Goal: Information Seeking & Learning: Compare options

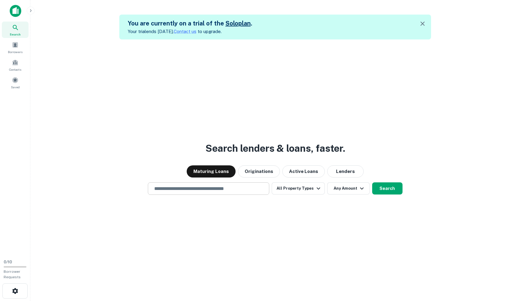
click at [223, 184] on div "​" at bounding box center [208, 189] width 121 height 12
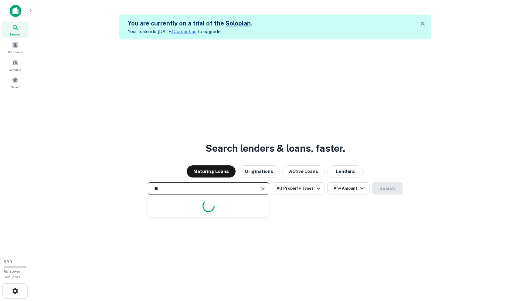
type input "*"
click at [223, 184] on div "***** ​" at bounding box center [208, 189] width 121 height 12
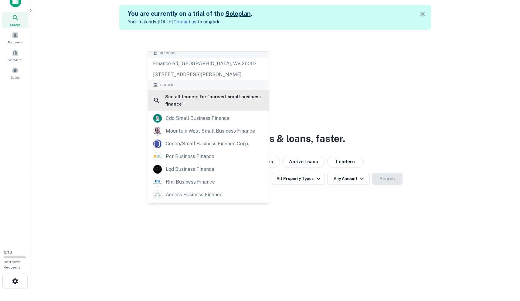
scroll to position [3, 0]
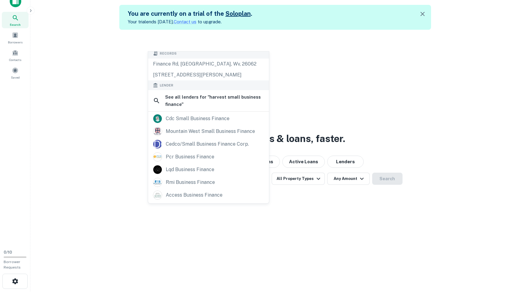
type input "**********"
click at [289, 92] on div "**********" at bounding box center [275, 180] width 480 height 301
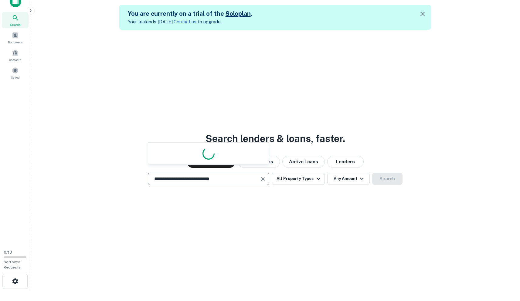
click at [207, 179] on input "**********" at bounding box center [204, 179] width 107 height 7
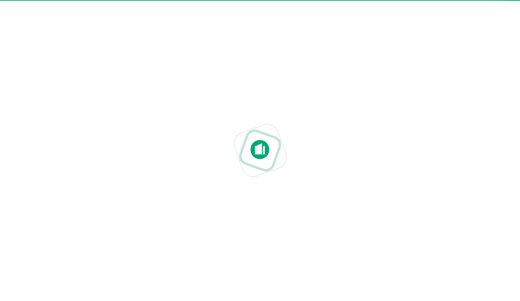
click at [207, 179] on div at bounding box center [260, 151] width 520 height 204
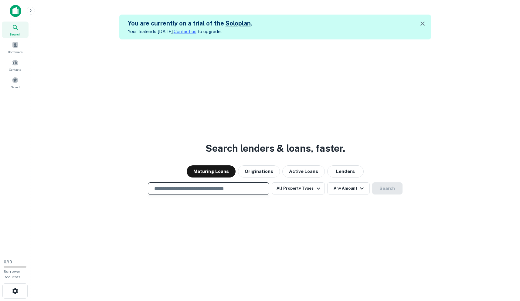
click at [203, 186] on input "text" at bounding box center [209, 188] width 116 height 7
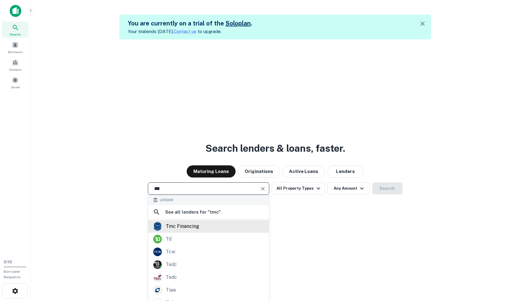
type input "***"
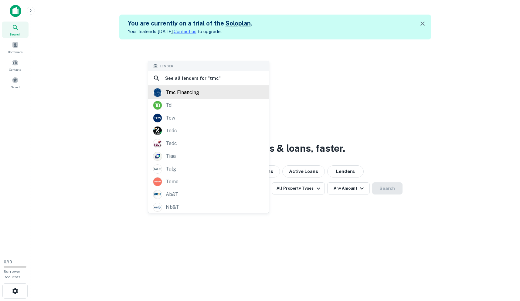
click at [214, 229] on div "Search lenders & loans, faster. Maturing Loans Originations Active Loans Lender…" at bounding box center [275, 189] width 480 height 301
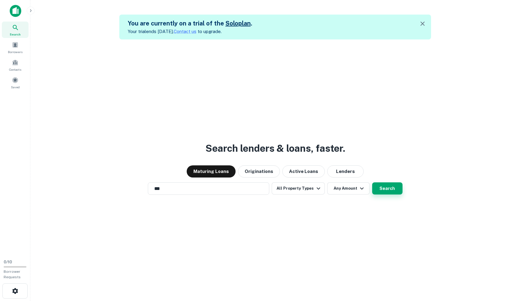
click at [389, 190] on button "Search" at bounding box center [387, 189] width 30 height 12
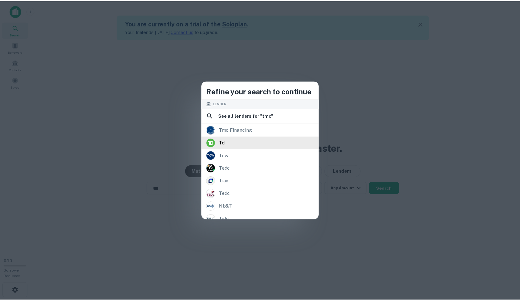
scroll to position [1, 0]
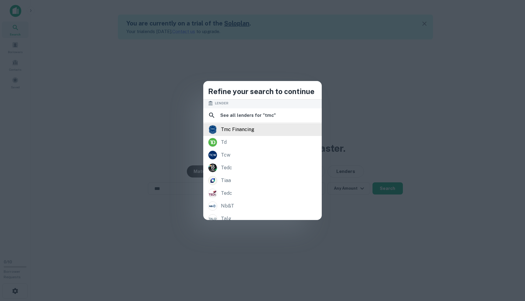
click at [277, 127] on div "tmc financing" at bounding box center [262, 129] width 109 height 9
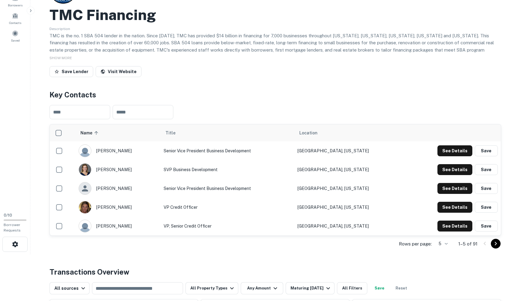
scroll to position [50, 0]
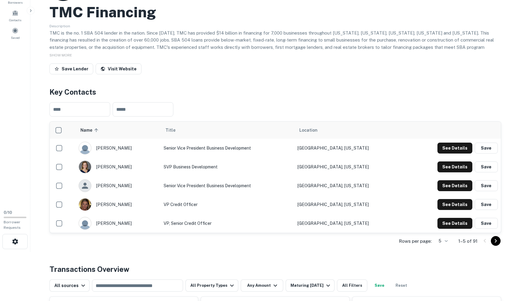
click at [210, 249] on div "Rows per page: 5 * 1–5 of 91" at bounding box center [276, 241] width 452 height 16
click at [220, 104] on div "​ ​" at bounding box center [276, 109] width 452 height 24
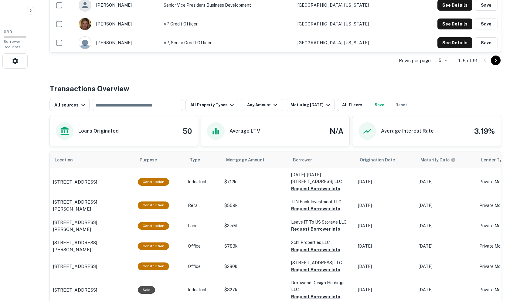
scroll to position [223, 0]
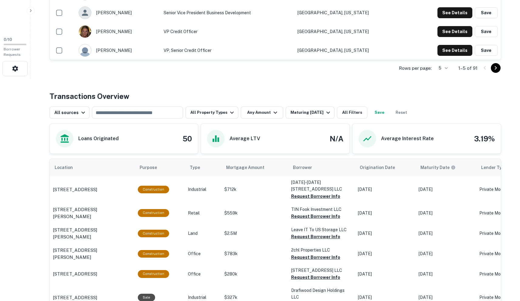
drag, startPoint x: 339, startPoint y: 138, endPoint x: 328, endPoint y: 137, distance: 11.3
click at [338, 138] on h4 "N/A" at bounding box center [337, 138] width 14 height 11
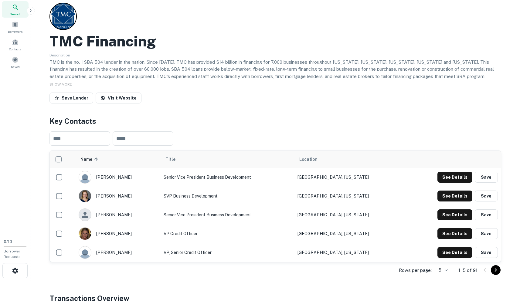
scroll to position [0, 0]
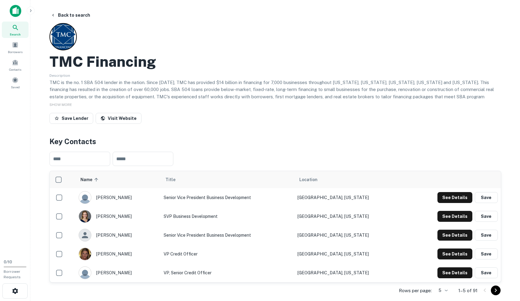
click at [195, 142] on h4 "Key Contacts" at bounding box center [276, 141] width 452 height 11
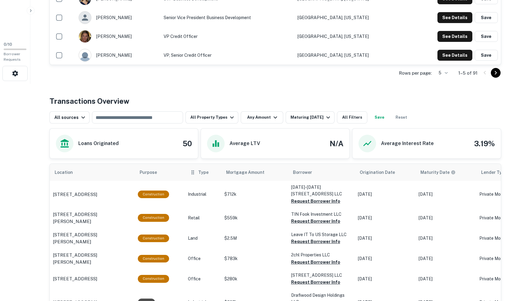
scroll to position [218, 0]
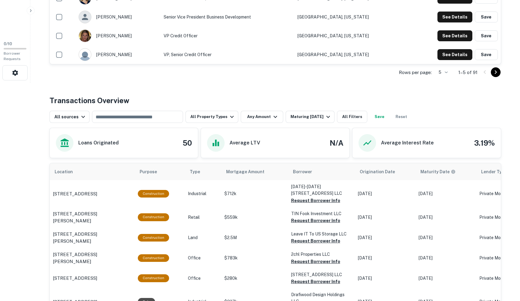
click at [369, 96] on div "Transactions Overview" at bounding box center [276, 100] width 452 height 11
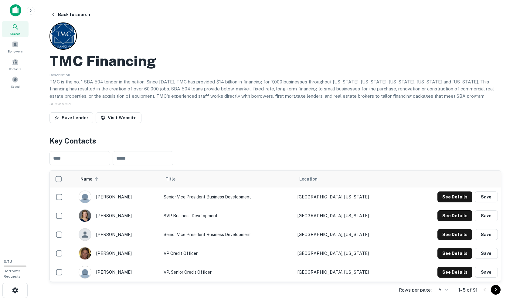
scroll to position [1, 0]
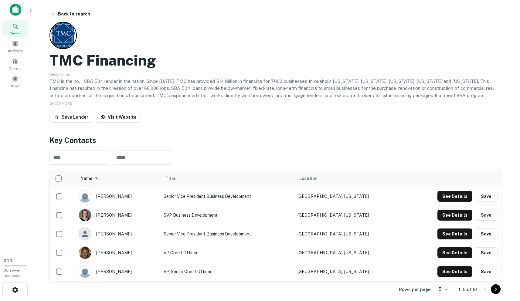
click at [228, 120] on div "Save Lender Visit Website" at bounding box center [276, 118] width 452 height 13
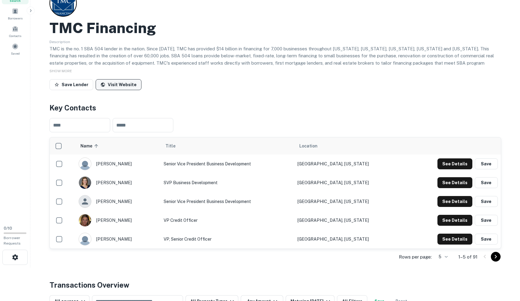
scroll to position [0, 0]
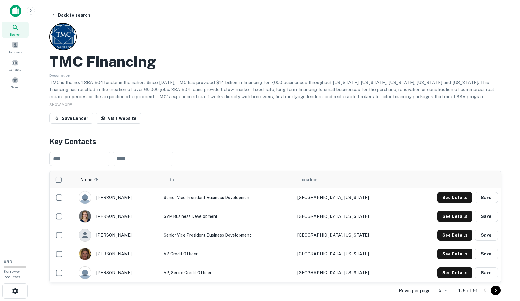
click at [13, 11] on img at bounding box center [16, 11] width 12 height 12
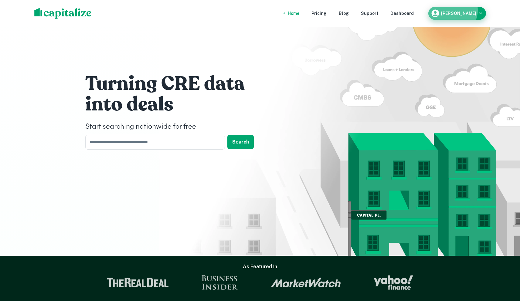
click at [463, 10] on div "[PERSON_NAME]" at bounding box center [457, 13] width 53 height 9
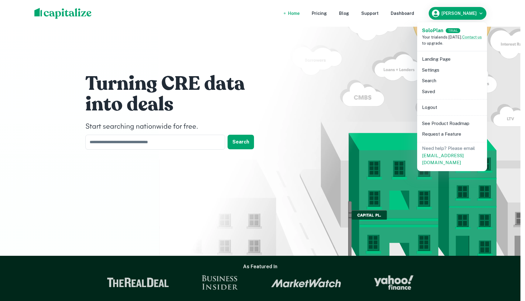
click at [394, 45] on div at bounding box center [262, 150] width 525 height 301
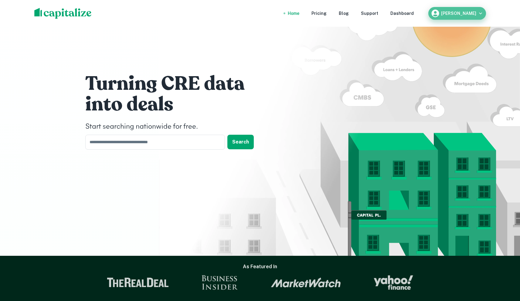
click at [479, 15] on icon "button" at bounding box center [481, 13] width 6 height 6
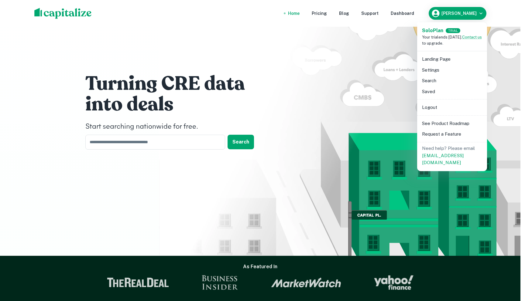
click at [493, 11] on div at bounding box center [262, 150] width 525 height 301
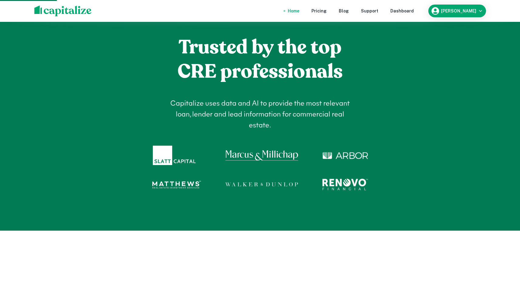
scroll to position [314, 0]
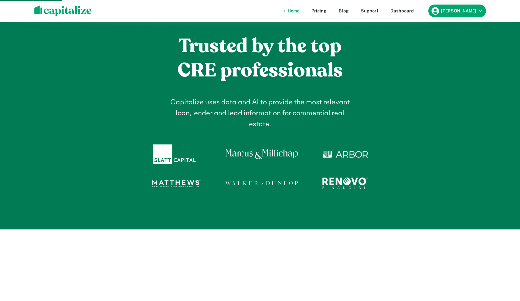
click at [282, 183] on img at bounding box center [261, 183] width 73 height 19
click at [205, 188] on div at bounding box center [260, 183] width 216 height 19
click at [189, 187] on img at bounding box center [176, 183] width 49 height 19
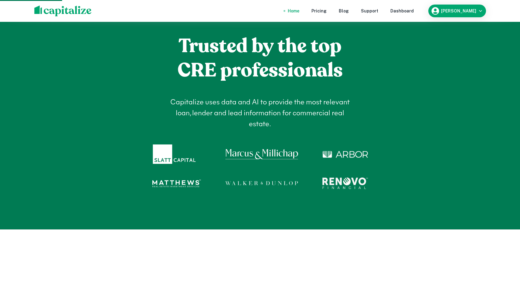
drag, startPoint x: 376, startPoint y: 184, endPoint x: 306, endPoint y: 181, distance: 69.3
click at [314, 182] on div "Trusted by the top CRE professionals Capitalize uses data and AI to provide the…" at bounding box center [260, 108] width 350 height 169
click at [409, 180] on div "Trusted by the top CRE professionals Capitalize uses data and AI to provide the…" at bounding box center [260, 108] width 350 height 169
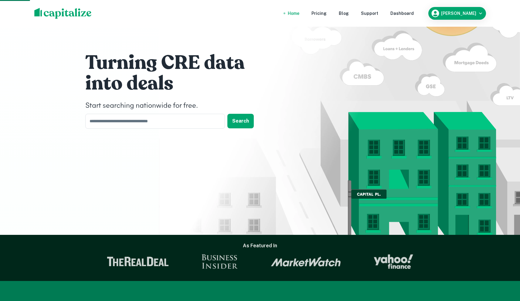
scroll to position [10, 0]
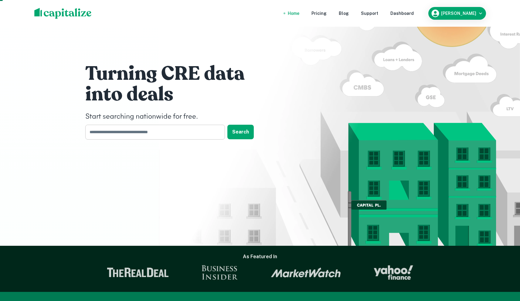
click at [186, 131] on input "text" at bounding box center [152, 132] width 135 height 15
click at [305, 158] on div "Turning CRE data into deals Start searching nationwide for free. ​ Search" at bounding box center [260, 103] width 364 height 226
click at [213, 138] on input "text" at bounding box center [152, 132] width 135 height 15
type input "*"
type input "**********"
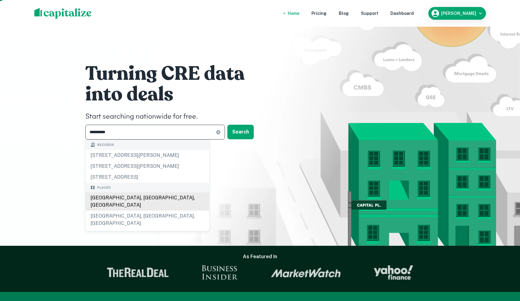
click at [180, 211] on div "Atlanta, GA, USA" at bounding box center [148, 202] width 124 height 18
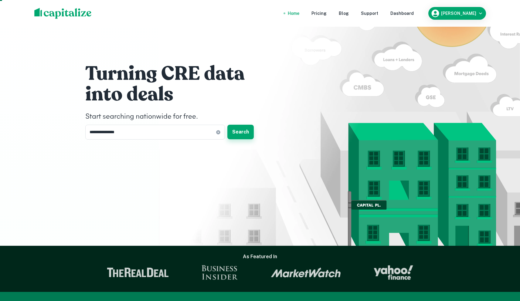
click at [241, 130] on button "Search" at bounding box center [240, 132] width 26 height 15
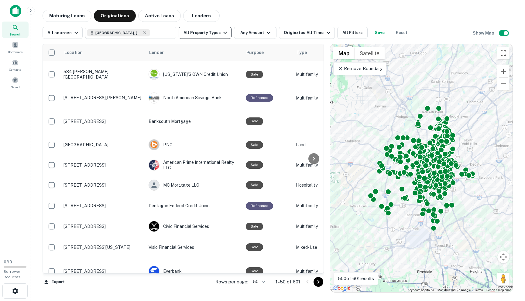
click at [210, 37] on button "All Property Types" at bounding box center [205, 33] width 53 height 12
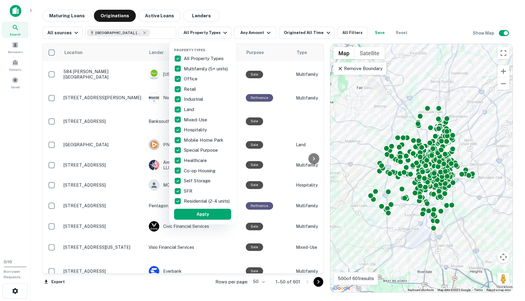
click at [227, 29] on div at bounding box center [262, 150] width 525 height 301
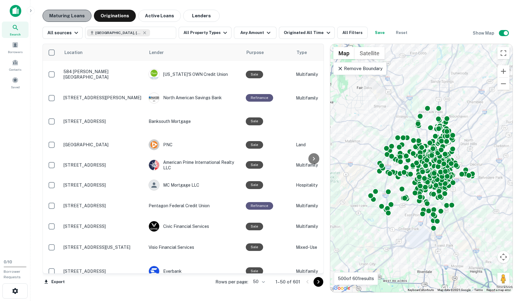
click at [76, 16] on button "Maturing Loans" at bounding box center [67, 16] width 49 height 12
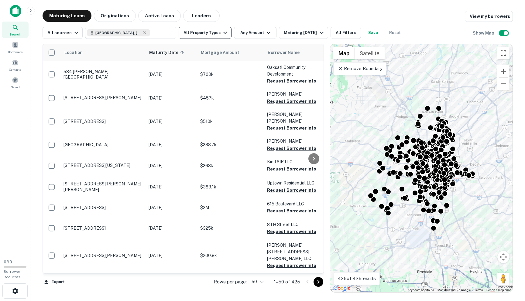
click at [188, 37] on button "All Property Types" at bounding box center [205, 33] width 53 height 12
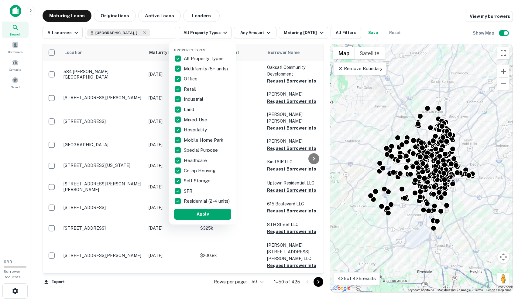
click at [189, 36] on div at bounding box center [262, 150] width 525 height 301
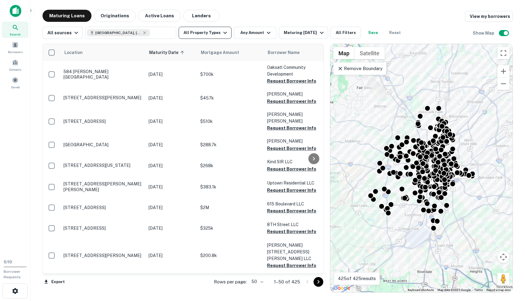
click at [221, 35] on icon "button" at bounding box center [224, 32] width 7 height 7
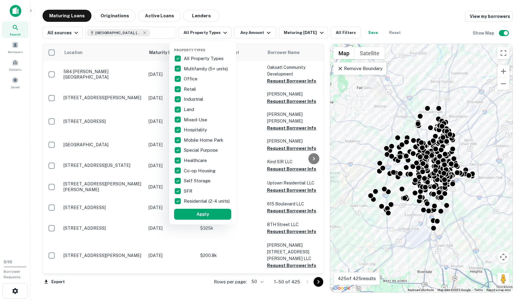
click at [297, 15] on div at bounding box center [262, 150] width 525 height 301
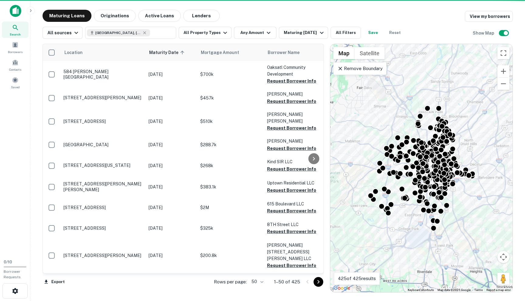
click at [266, 34] on div "Property Types All Property Types Multifamily (5+ units) Office Retail Industri…" at bounding box center [262, 150] width 525 height 301
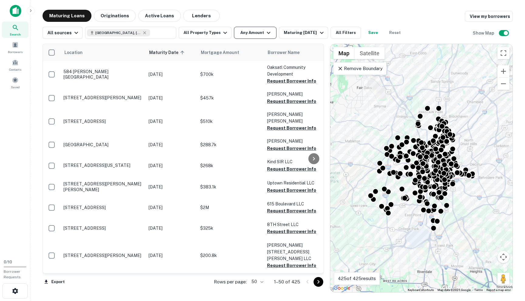
click at [268, 32] on icon "button" at bounding box center [268, 32] width 7 height 7
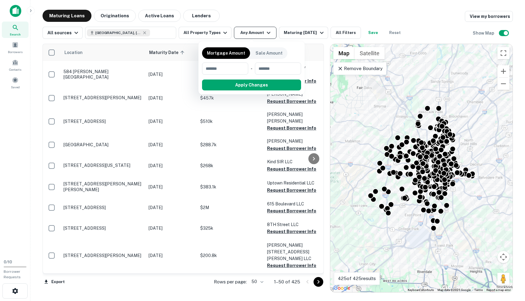
click at [268, 32] on div at bounding box center [262, 150] width 525 height 301
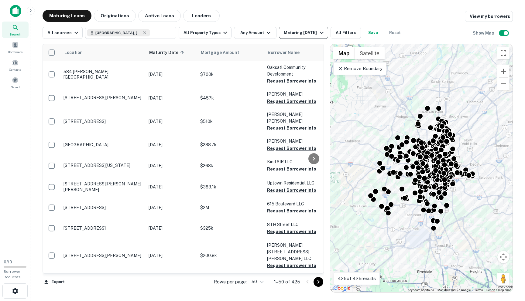
click at [287, 33] on div "Maturing In 1 Year" at bounding box center [304, 32] width 41 height 7
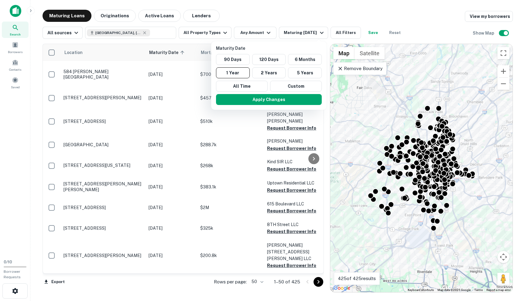
click at [285, 20] on div at bounding box center [262, 150] width 525 height 301
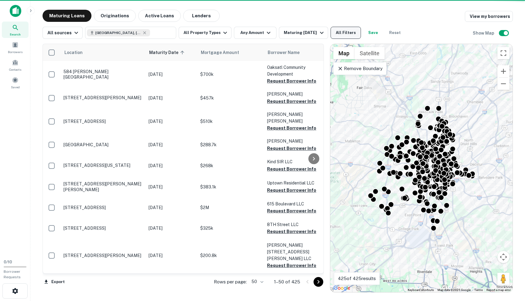
click at [344, 33] on button "All Filters" at bounding box center [345, 33] width 30 height 12
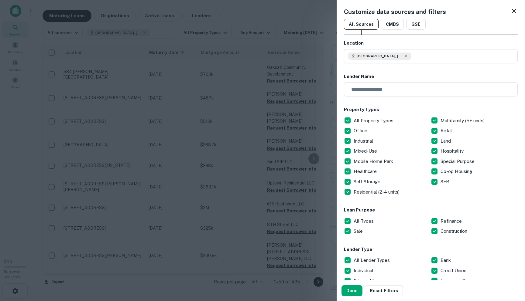
click at [305, 32] on div at bounding box center [262, 150] width 525 height 301
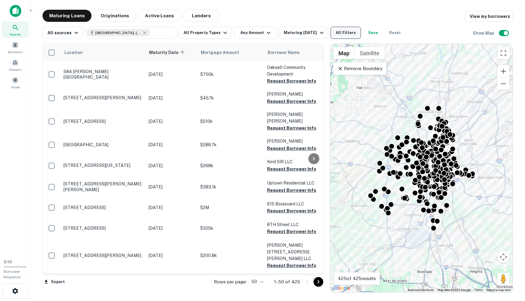
click at [339, 35] on button "All Filters" at bounding box center [345, 33] width 30 height 12
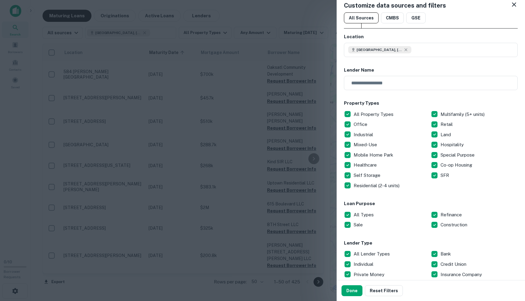
scroll to position [8, 0]
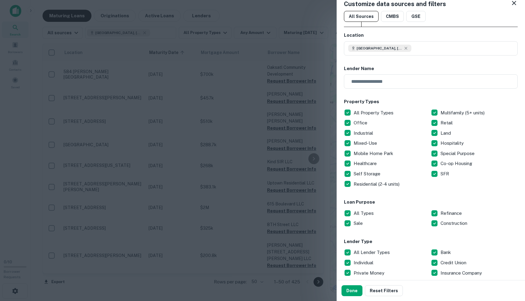
click at [398, 186] on p "Residential (2-4 units)" at bounding box center [377, 184] width 47 height 7
click at [444, 163] on p "Co-op Housing" at bounding box center [456, 163] width 33 height 7
click at [441, 176] on p "SFR" at bounding box center [445, 173] width 10 height 7
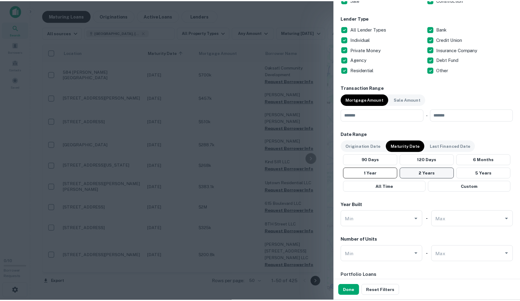
scroll to position [280, 0]
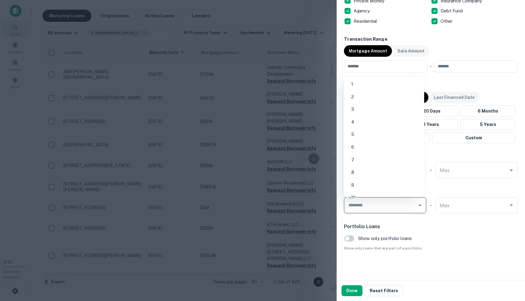
click at [387, 206] on input "Min" at bounding box center [381, 205] width 68 height 11
click at [434, 236] on div "Portfolio Loans Show only portfolio loans Show only loans that are part of a po…" at bounding box center [431, 237] width 174 height 28
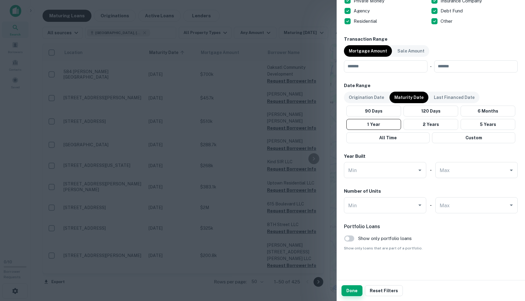
click at [357, 291] on button "Done" at bounding box center [351, 291] width 21 height 11
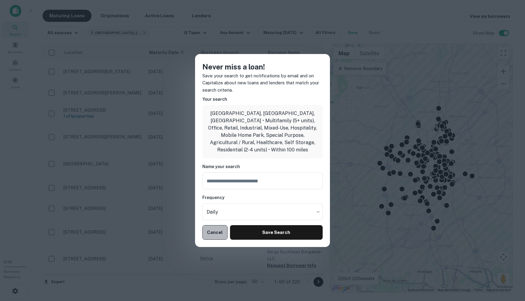
click at [214, 228] on button "Cancel" at bounding box center [214, 232] width 25 height 15
click at [216, 233] on button "Cancel" at bounding box center [214, 232] width 25 height 15
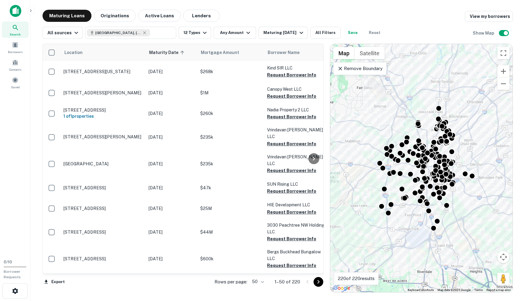
click at [461, 208] on div "To activate drag with keyboard, press Alt + Enter. Once in keyboard drag state,…" at bounding box center [421, 168] width 182 height 248
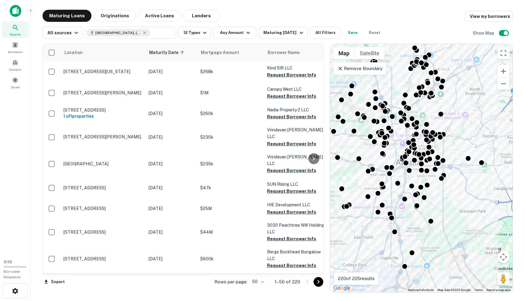
drag, startPoint x: 453, startPoint y: 213, endPoint x: 456, endPoint y: 251, distance: 38.4
click at [456, 254] on div "To activate drag with keyboard, press Alt + Enter. Once in keyboard drag state,…" at bounding box center [421, 168] width 182 height 248
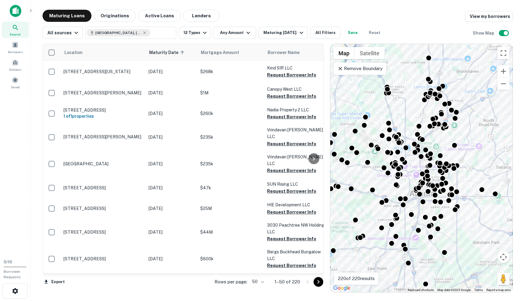
drag, startPoint x: 450, startPoint y: 190, endPoint x: 464, endPoint y: 229, distance: 42.3
click at [464, 229] on div "To activate drag with keyboard, press Alt + Enter. Once in keyboard drag state,…" at bounding box center [421, 168] width 182 height 248
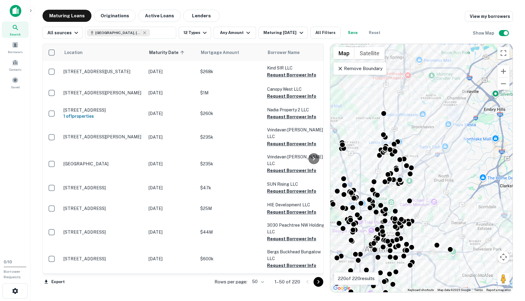
drag, startPoint x: 471, startPoint y: 103, endPoint x: 424, endPoint y: 160, distance: 73.4
click at [425, 160] on div "To activate drag with keyboard, press Alt + Enter. Once in keyboard drag state,…" at bounding box center [421, 168] width 182 height 248
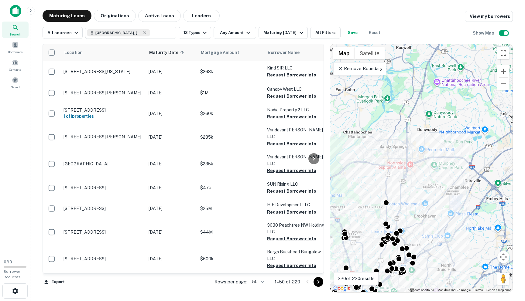
drag, startPoint x: 422, startPoint y: 153, endPoint x: 420, endPoint y: 233, distance: 79.9
click at [425, 244] on div "To activate drag with keyboard, press Alt + Enter. Once in keyboard drag state,…" at bounding box center [421, 168] width 182 height 248
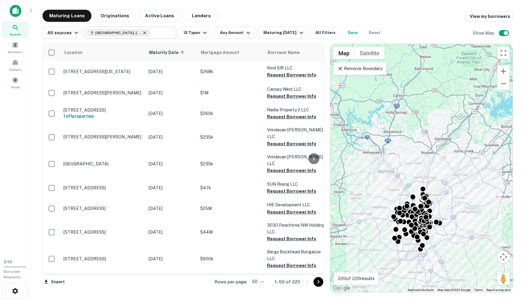
click at [142, 33] on icon at bounding box center [144, 32] width 5 height 5
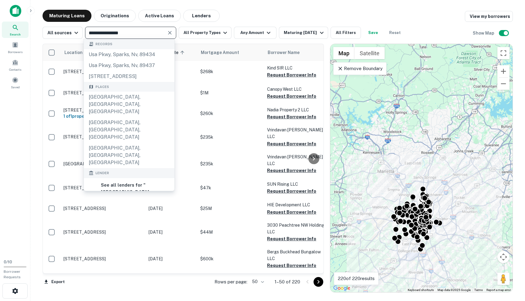
click at [127, 33] on input "**********" at bounding box center [125, 33] width 77 height 9
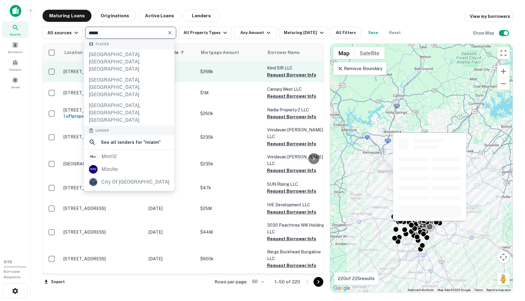
type input "*****"
click at [200, 74] on p "$268k" at bounding box center [230, 71] width 61 height 7
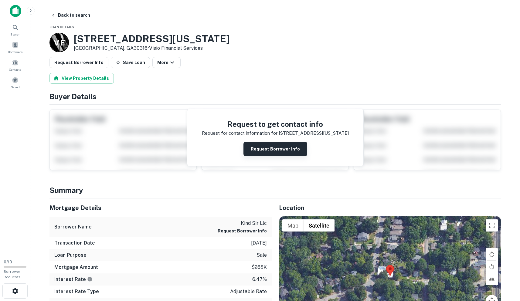
click at [291, 146] on button "Request Borrower Info" at bounding box center [276, 149] width 64 height 15
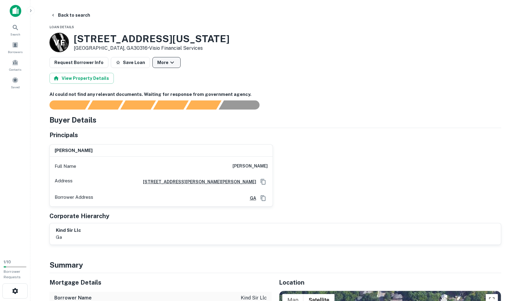
click at [169, 65] on icon "button" at bounding box center [172, 62] width 7 height 7
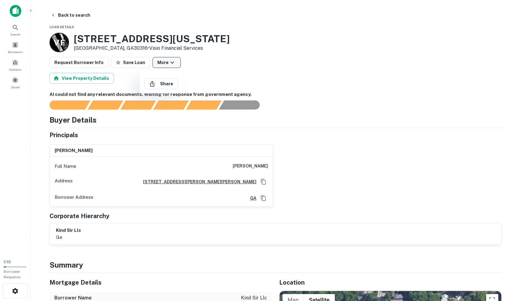
click at [168, 65] on div at bounding box center [262, 150] width 525 height 301
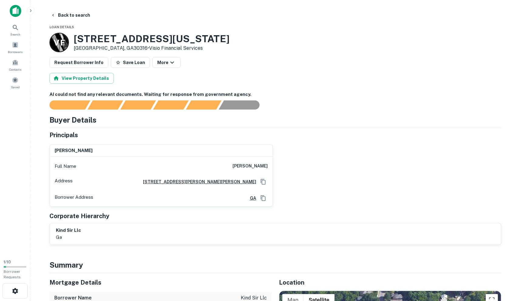
click at [226, 67] on div "Request Borrower Info Save Loan More" at bounding box center [276, 62] width 452 height 11
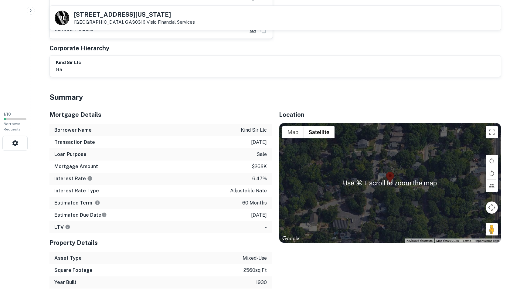
scroll to position [150, 0]
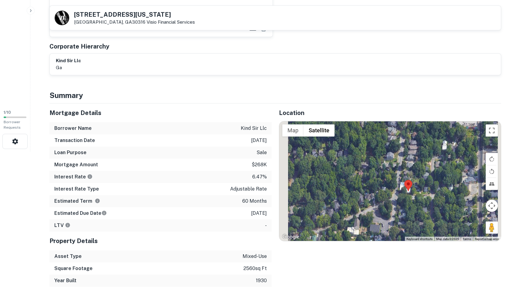
drag, startPoint x: 420, startPoint y: 191, endPoint x: 418, endPoint y: 202, distance: 11.3
click at [418, 202] on div at bounding box center [390, 181] width 222 height 120
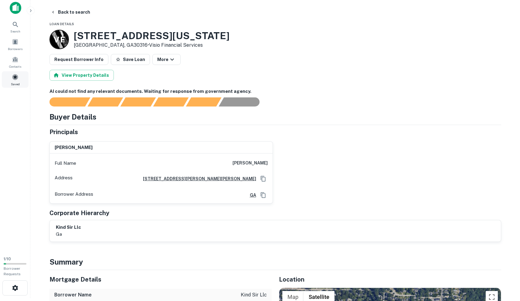
scroll to position [4, 0]
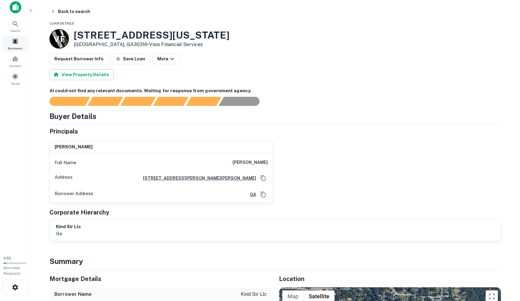
click at [18, 44] on span at bounding box center [15, 41] width 7 height 7
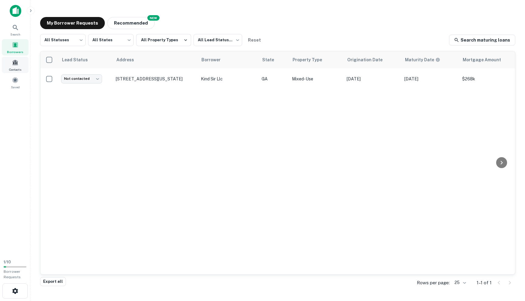
click at [17, 62] on span at bounding box center [15, 62] width 7 height 7
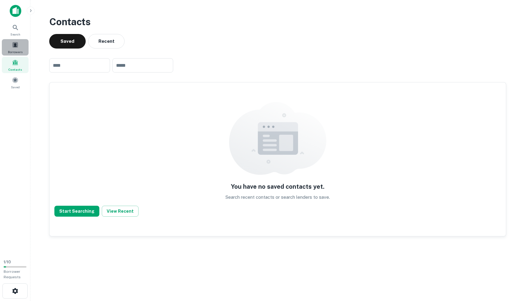
click at [17, 48] on div "Borrowers" at bounding box center [15, 47] width 27 height 16
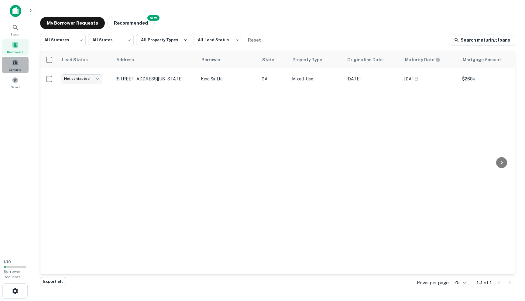
click at [6, 66] on div "Contacts" at bounding box center [15, 65] width 27 height 16
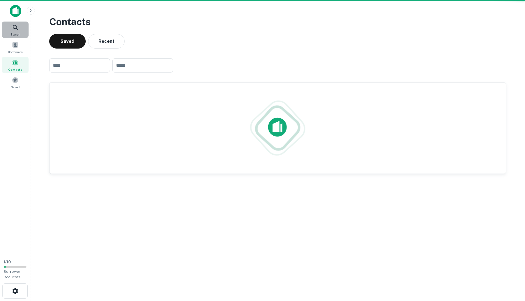
click at [12, 37] on div "Search" at bounding box center [15, 30] width 27 height 16
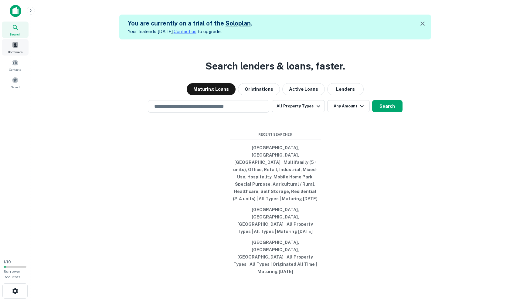
click at [12, 54] on span "Borrowers" at bounding box center [15, 52] width 15 height 5
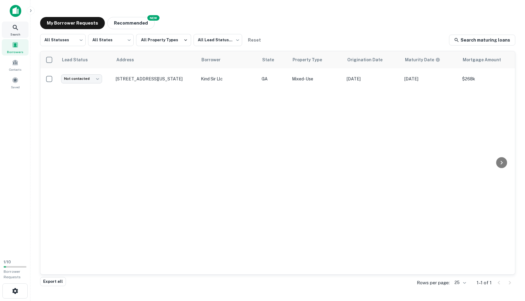
drag, startPoint x: 16, startPoint y: 32, endPoint x: 16, endPoint y: 10, distance: 22.5
click at [16, 32] on span "Search" at bounding box center [15, 34] width 10 height 5
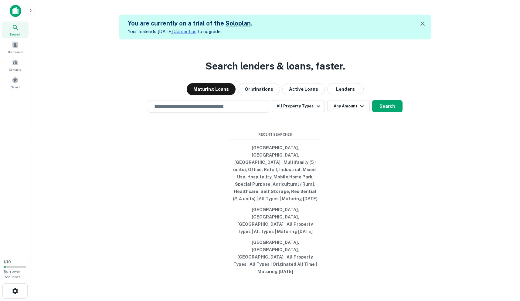
click at [16, 12] on img at bounding box center [16, 11] width 12 height 12
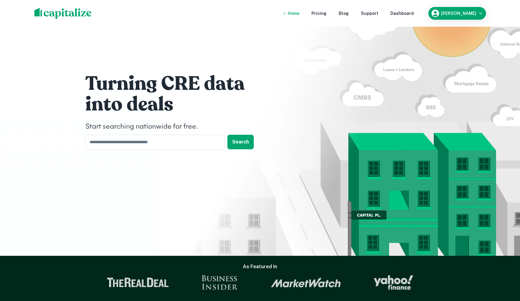
drag, startPoint x: 197, startPoint y: 155, endPoint x: 252, endPoint y: 119, distance: 65.8
click at [197, 155] on div "Turning CRE data into deals Start searching nationwide for free. ​ Search" at bounding box center [260, 113] width 364 height 226
click at [185, 132] on h4 "Start searching nationwide for free." at bounding box center [176, 126] width 182 height 11
click at [228, 148] on button "Search" at bounding box center [240, 142] width 26 height 15
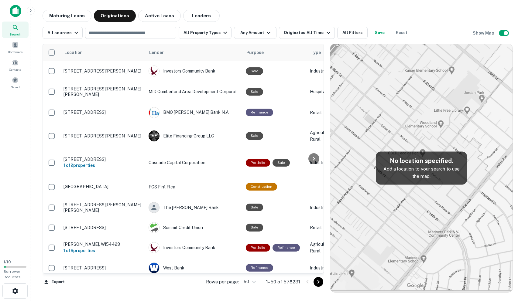
click at [21, 29] on div "Search" at bounding box center [15, 30] width 27 height 16
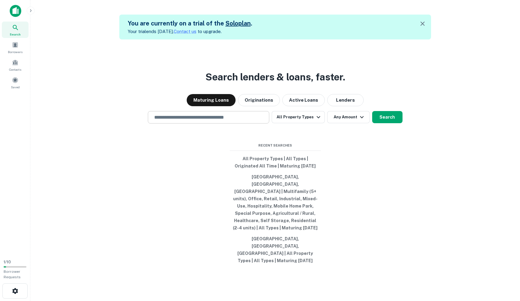
click at [199, 124] on div "​" at bounding box center [208, 117] width 121 height 12
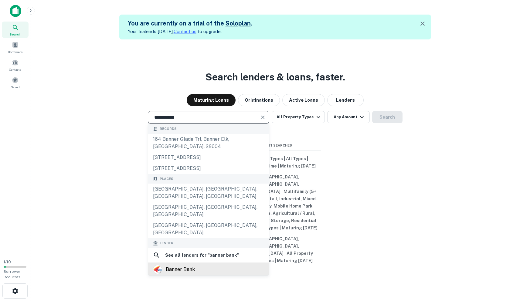
type input "**********"
click at [220, 265] on div "banner bank" at bounding box center [208, 269] width 111 height 9
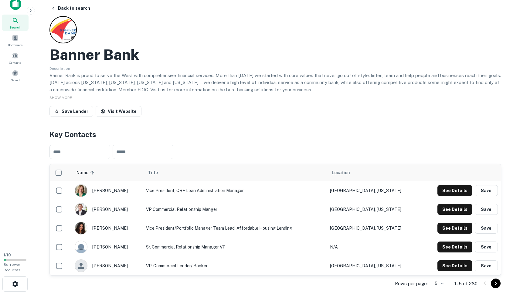
scroll to position [9, 0]
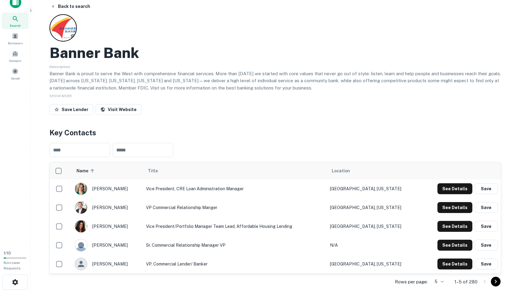
click at [492, 285] on icon "Go to next page" at bounding box center [495, 281] width 7 height 7
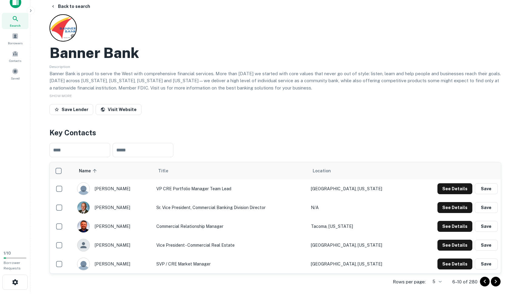
click at [485, 284] on icon "Go to previous page" at bounding box center [484, 281] width 7 height 7
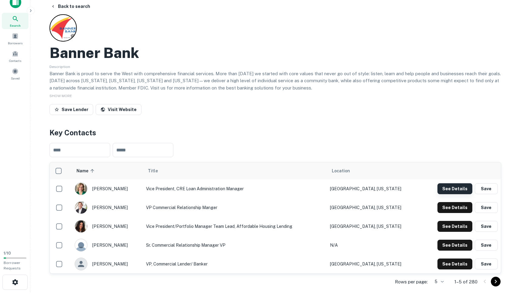
click at [467, 191] on button "See Details" at bounding box center [455, 188] width 35 height 11
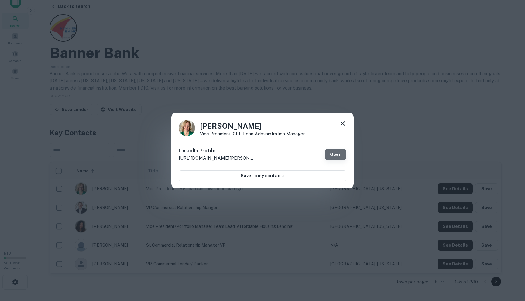
click at [342, 157] on link "Open" at bounding box center [335, 154] width 21 height 11
click at [141, 20] on div "Amy Brooke Vice President, CRE Loan Administration Manager LinkedIn Profile htt…" at bounding box center [262, 150] width 525 height 301
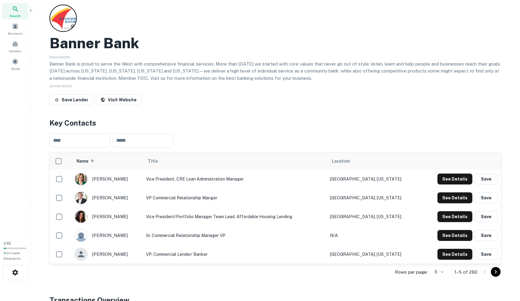
scroll to position [20, 0]
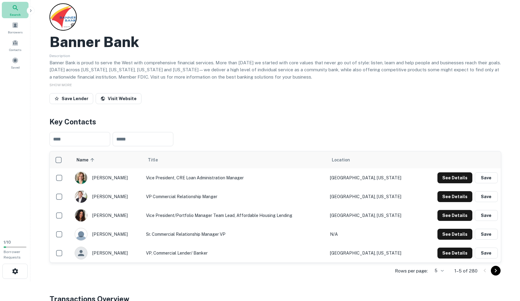
click at [18, 14] on span "Search" at bounding box center [15, 14] width 11 height 5
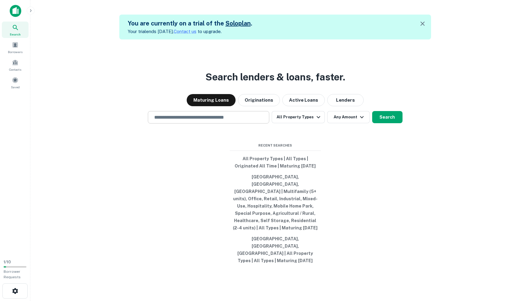
click at [229, 124] on div "​" at bounding box center [208, 117] width 121 height 12
click at [188, 121] on input "text" at bounding box center [209, 117] width 116 height 7
click at [253, 121] on input "text" at bounding box center [209, 117] width 116 height 7
click at [260, 108] on div "Search lenders & loans, faster. Maturing Loans Originations Active Loans Lender…" at bounding box center [275, 189] width 480 height 301
click at [262, 106] on button "Originations" at bounding box center [259, 100] width 42 height 12
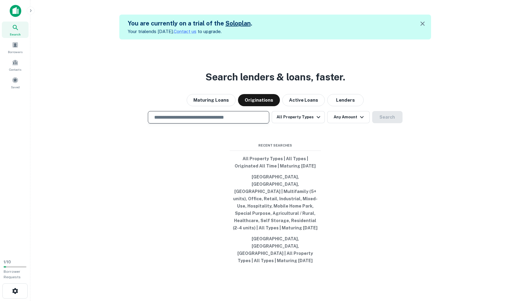
click at [226, 121] on input "text" at bounding box center [209, 117] width 116 height 7
type input "**********"
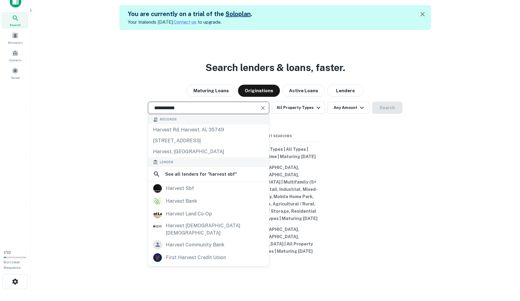
scroll to position [10, 0]
click at [170, 193] on div "harvest sbf" at bounding box center [180, 188] width 28 height 9
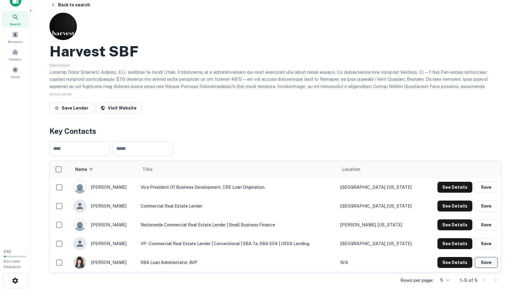
scroll to position [10, 0]
click at [292, 140] on div "​ ​" at bounding box center [276, 149] width 452 height 24
click at [74, 6] on button "Back to search" at bounding box center [70, 4] width 44 height 11
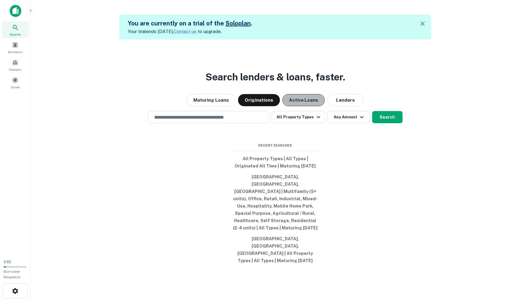
click at [307, 106] on button "Active Loans" at bounding box center [303, 100] width 43 height 12
click at [344, 106] on button "Lenders" at bounding box center [345, 100] width 36 height 12
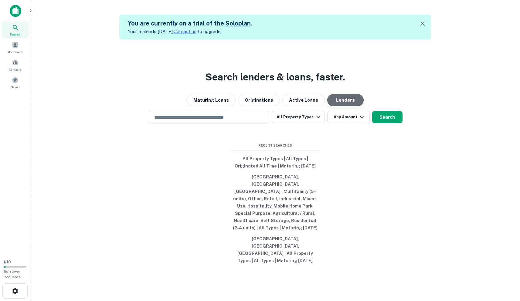
click at [344, 106] on button "Lenders" at bounding box center [345, 100] width 36 height 12
click at [249, 106] on button "Originations" at bounding box center [259, 100] width 42 height 12
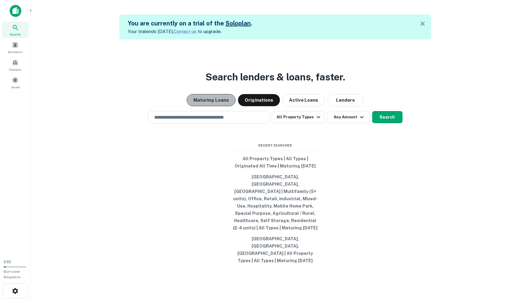
click at [216, 106] on button "Maturing Loans" at bounding box center [211, 100] width 49 height 12
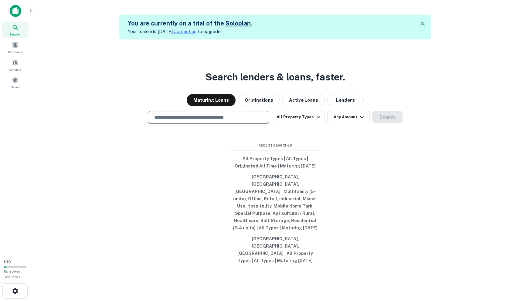
click at [219, 121] on input "text" at bounding box center [209, 117] width 116 height 7
click at [376, 163] on div "Search lenders & loans, faster. Maturing Loans Originations Active Loans Lender…" at bounding box center [275, 189] width 480 height 301
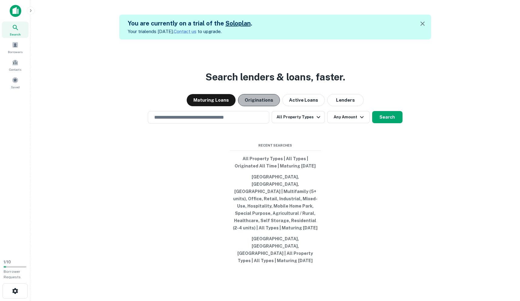
click at [266, 106] on button "Originations" at bounding box center [259, 100] width 42 height 12
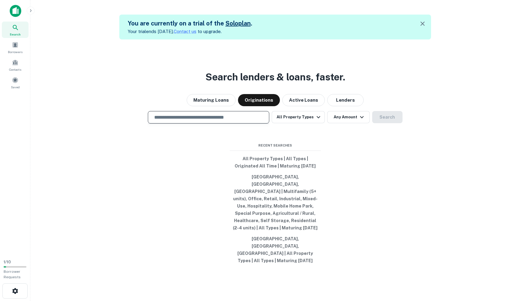
click at [242, 121] on input "text" at bounding box center [209, 117] width 116 height 7
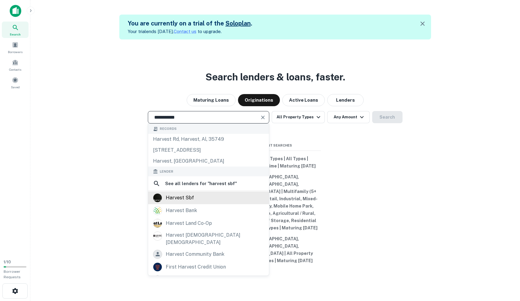
type input "**********"
click at [194, 203] on div "harvest sbf" at bounding box center [208, 197] width 111 height 9
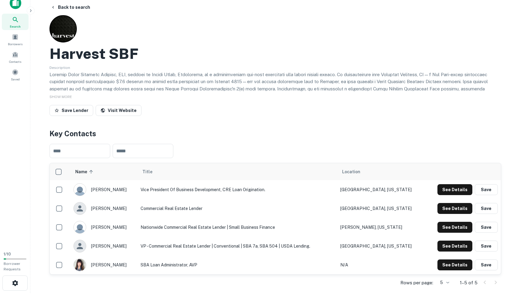
scroll to position [9, 0]
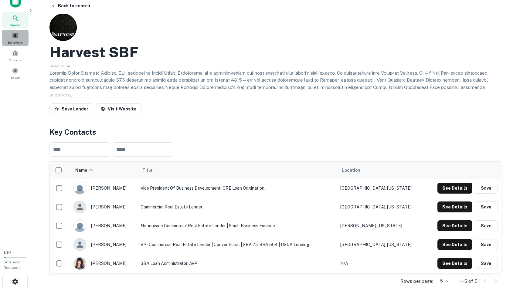
click at [17, 32] on span at bounding box center [15, 35] width 7 height 7
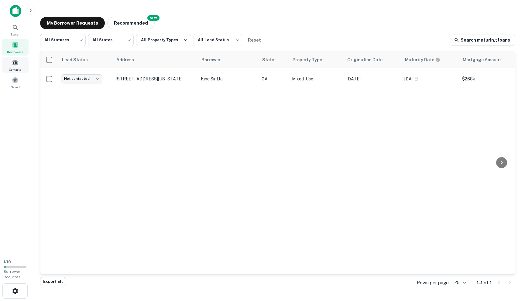
click at [10, 63] on div "Contacts" at bounding box center [15, 65] width 27 height 16
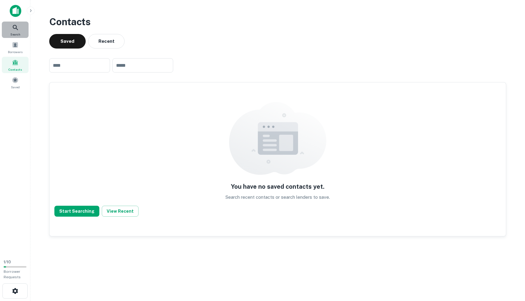
click at [16, 27] on icon at bounding box center [15, 27] width 7 height 7
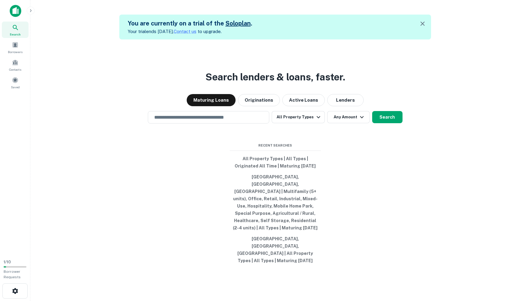
click at [12, 12] on img at bounding box center [16, 11] width 12 height 12
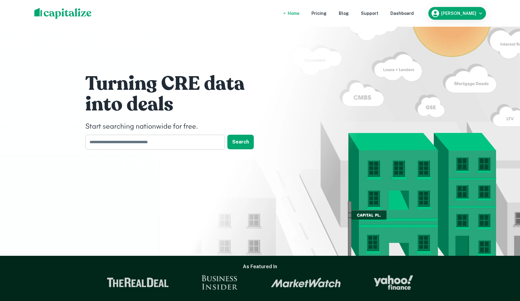
click at [130, 144] on input "text" at bounding box center [152, 142] width 135 height 15
type input "**********"
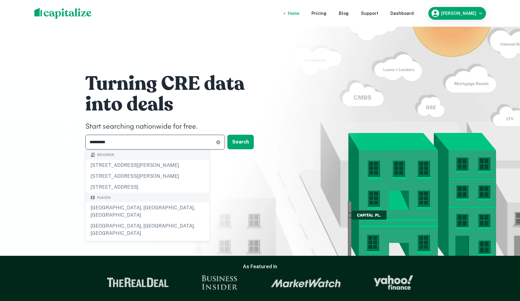
click at [104, 219] on div "[GEOGRAPHIC_DATA], [GEOGRAPHIC_DATA], [GEOGRAPHIC_DATA]" at bounding box center [148, 212] width 124 height 18
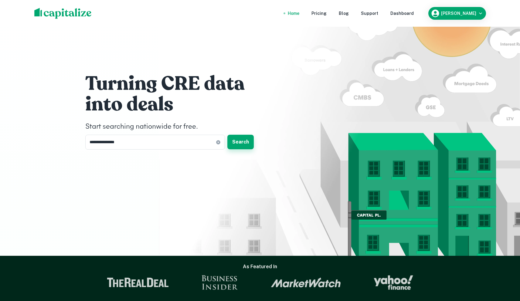
click at [235, 145] on button "Search" at bounding box center [240, 142] width 26 height 15
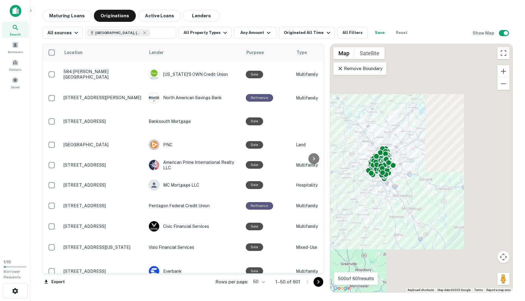
drag, startPoint x: 488, startPoint y: 162, endPoint x: 414, endPoint y: 155, distance: 74.2
click at [414, 155] on div "To activate drag with keyboard, press Alt + Enter. Once in keyboard drag state,…" at bounding box center [421, 168] width 182 height 248
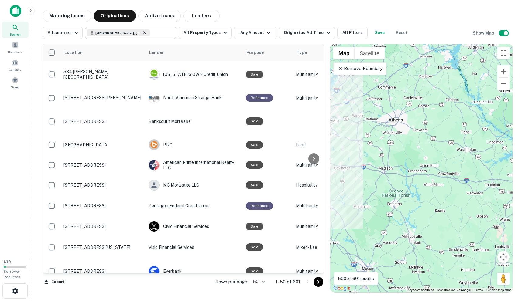
click at [142, 35] on icon at bounding box center [144, 32] width 5 height 5
type input "**********"
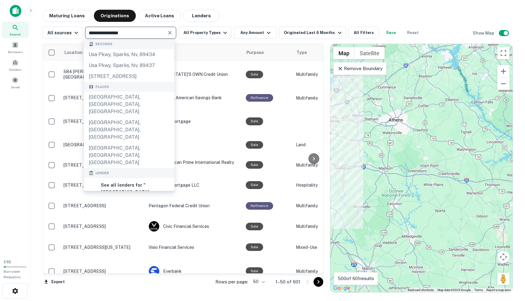
click at [127, 34] on input "**********" at bounding box center [125, 33] width 77 height 9
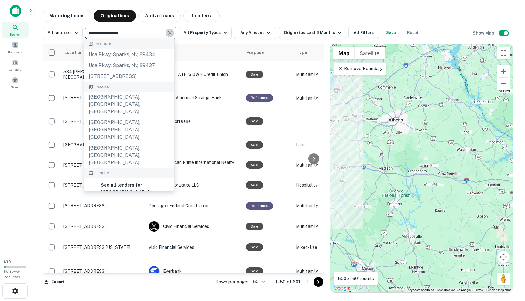
click at [168, 32] on icon "Clear" at bounding box center [170, 33] width 6 height 6
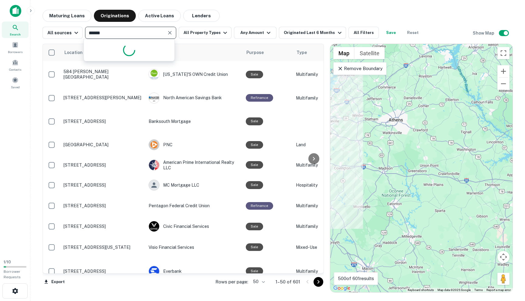
type input "*******"
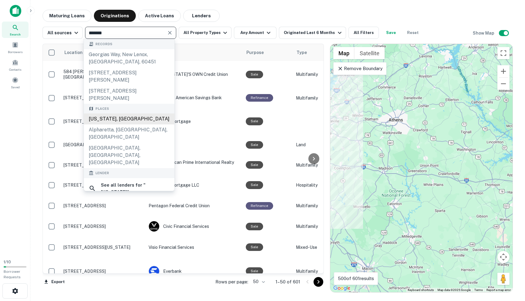
click at [135, 120] on div "[US_STATE], [GEOGRAPHIC_DATA]" at bounding box center [129, 119] width 91 height 11
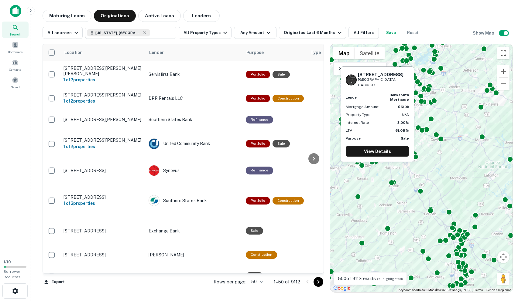
drag, startPoint x: 397, startPoint y: 162, endPoint x: 409, endPoint y: 242, distance: 80.8
click at [409, 242] on div "To activate drag with keyboard, press Alt + Enter. Once in keyboard drag state,…" at bounding box center [421, 168] width 182 height 248
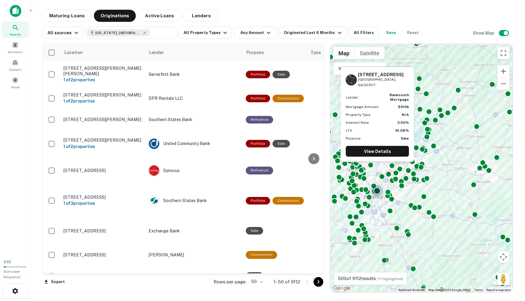
drag, startPoint x: 452, startPoint y: 162, endPoint x: 445, endPoint y: 239, distance: 76.9
click at [445, 239] on div "To activate drag with keyboard, press Alt + Enter. Once in keyboard drag state,…" at bounding box center [421, 168] width 182 height 248
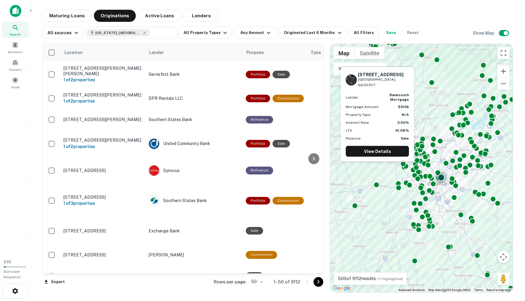
drag, startPoint x: 448, startPoint y: 194, endPoint x: 525, endPoint y: 106, distance: 116.9
click at [520, 106] on main "Maturing Loans Originations Active Loans Lenders All sources [US_STATE], [GEOGR…" at bounding box center [277, 150] width 494 height 301
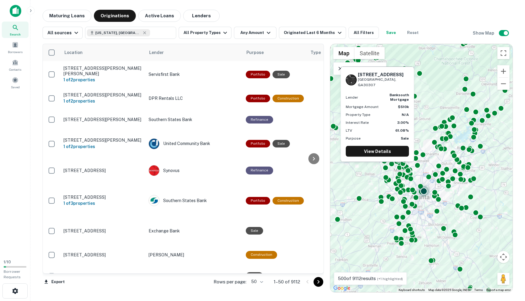
drag, startPoint x: 468, startPoint y: 159, endPoint x: 455, endPoint y: 170, distance: 16.4
click at [455, 170] on div "To activate drag with keyboard, press Alt + Enter. Once in keyboard drag state,…" at bounding box center [421, 168] width 182 height 248
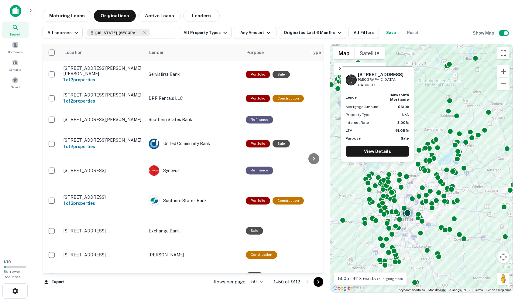
drag, startPoint x: 442, startPoint y: 195, endPoint x: 430, endPoint y: 214, distance: 22.4
click at [430, 214] on div "To activate drag with keyboard, press Alt + Enter. Once in keyboard drag state,…" at bounding box center [421, 168] width 182 height 248
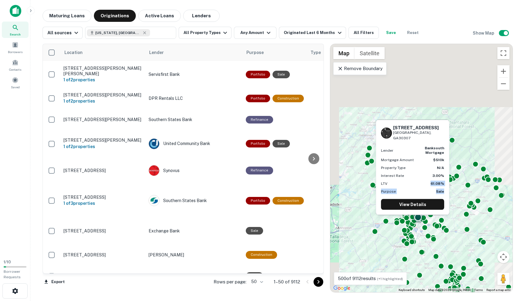
drag, startPoint x: 429, startPoint y: 214, endPoint x: 429, endPoint y: 183, distance: 30.7
click at [428, 185] on div "[STREET_ADDRESS] Lender banksouth mortgage Mortgage Amount $510k Property Type …" at bounding box center [412, 167] width 73 height 95
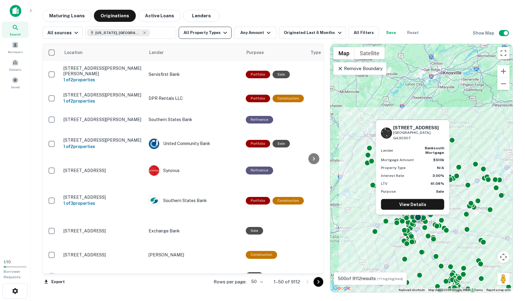
click at [207, 32] on button "All Property Types" at bounding box center [205, 33] width 53 height 12
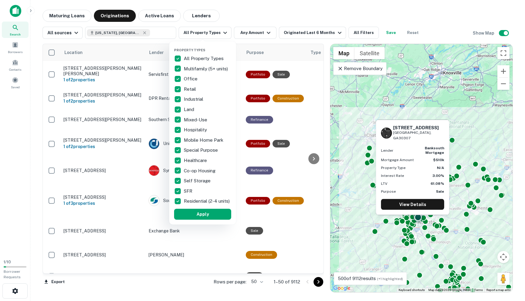
click at [197, 67] on p "Multifamily (5+ units)" at bounding box center [206, 68] width 45 height 7
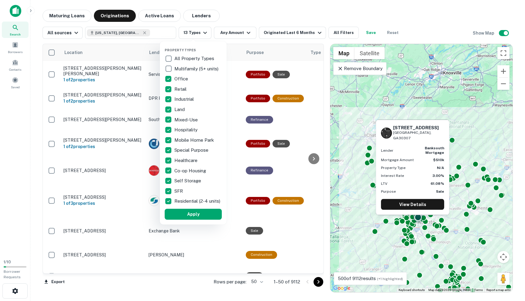
click at [177, 108] on p "Land" at bounding box center [180, 109] width 12 height 7
click at [184, 119] on p "Mixed-Use" at bounding box center [186, 119] width 25 height 7
click at [190, 169] on p "Co-op Housing" at bounding box center [190, 170] width 33 height 7
click at [183, 205] on p "Residential (2-4 units)" at bounding box center [196, 201] width 47 height 7
click at [182, 217] on button "Apply" at bounding box center [192, 214] width 57 height 11
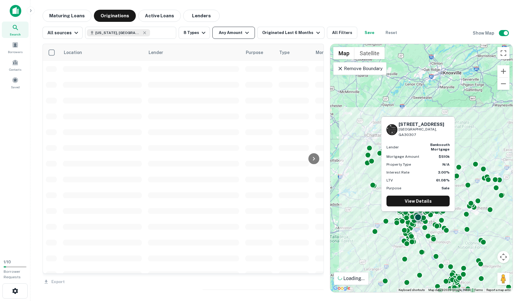
click at [223, 37] on button "Any Amount" at bounding box center [233, 33] width 43 height 12
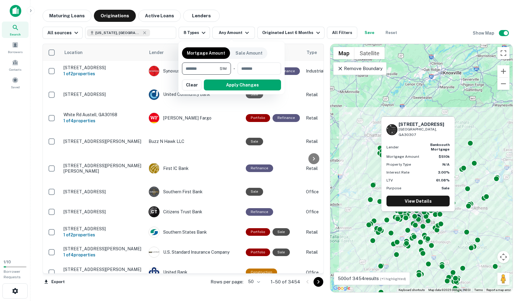
type input "*******"
click at [236, 83] on button "Apply Changes" at bounding box center [242, 85] width 77 height 11
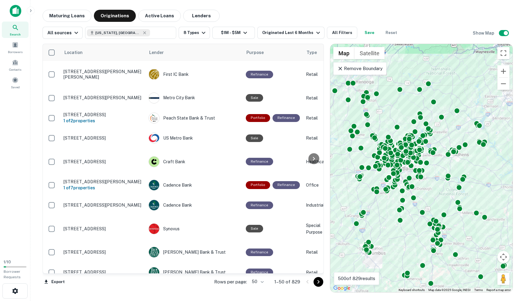
drag, startPoint x: 416, startPoint y: 168, endPoint x: 396, endPoint y: 128, distance: 45.5
click at [396, 128] on div "To activate drag with keyboard, press Alt + Enter. Once in keyboard drag state,…" at bounding box center [421, 168] width 182 height 248
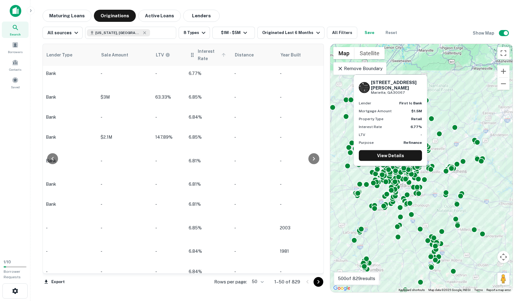
scroll to position [11, 552]
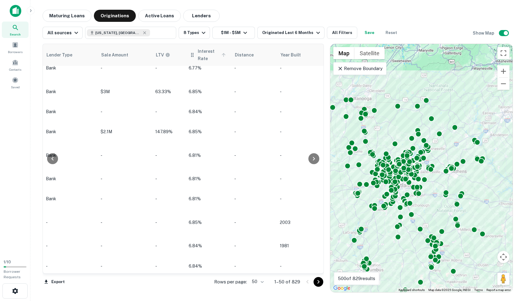
click at [200, 57] on span "Interest Rate" at bounding box center [213, 55] width 30 height 15
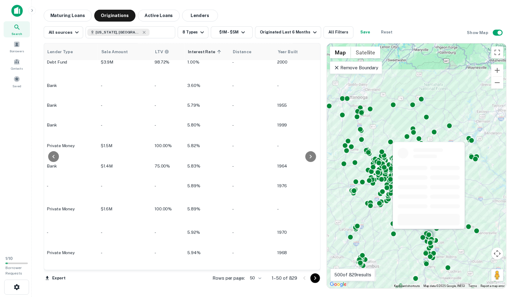
scroll to position [0, 552]
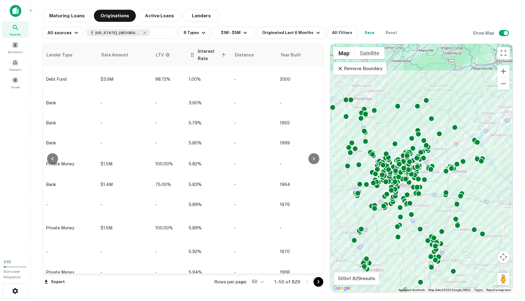
click at [216, 55] on span "Interest Rate sorted ascending" at bounding box center [213, 55] width 30 height 15
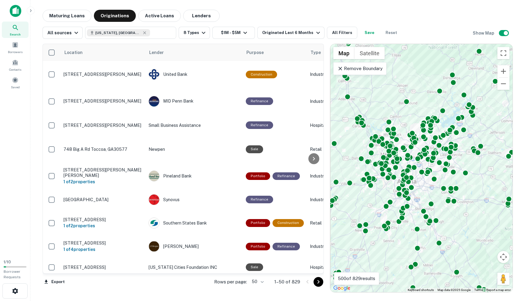
drag, startPoint x: 419, startPoint y: 197, endPoint x: 439, endPoint y: 211, distance: 25.4
click at [448, 217] on div "To activate drag with keyboard, press Alt + Enter. Once in keyboard drag state,…" at bounding box center [421, 168] width 182 height 248
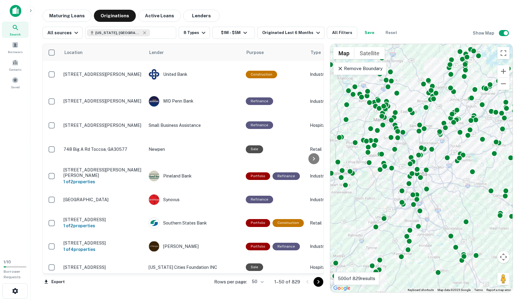
drag, startPoint x: 460, startPoint y: 177, endPoint x: 453, endPoint y: 198, distance: 21.9
click at [453, 198] on div "To activate drag with keyboard, press Alt + Enter. Once in keyboard drag state,…" at bounding box center [421, 168] width 182 height 248
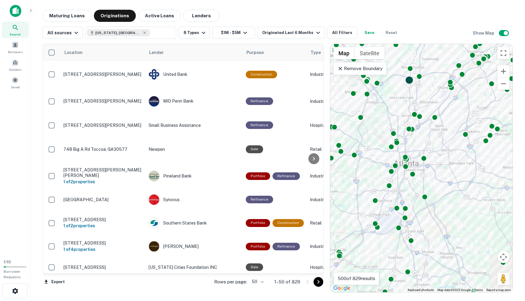
drag, startPoint x: 390, startPoint y: 144, endPoint x: 406, endPoint y: 81, distance: 65.3
click at [406, 81] on div at bounding box center [409, 80] width 9 height 9
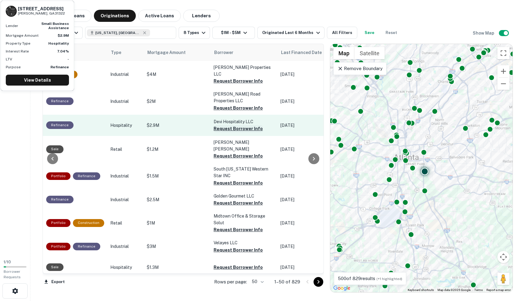
scroll to position [0, 201]
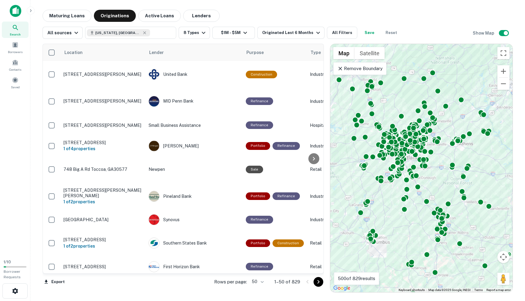
drag, startPoint x: 399, startPoint y: 161, endPoint x: 479, endPoint y: 230, distance: 105.7
click at [476, 228] on div "To activate drag with keyboard, press Alt + Enter. Once in keyboard drag state,…" at bounding box center [421, 168] width 182 height 248
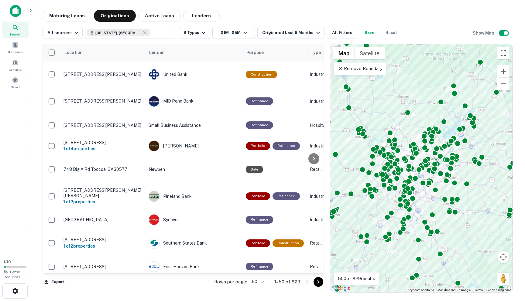
drag, startPoint x: 451, startPoint y: 194, endPoint x: 465, endPoint y: 226, distance: 34.7
click at [465, 226] on div "To activate drag with keyboard, press Alt + Enter. Once in keyboard drag state,…" at bounding box center [421, 168] width 182 height 248
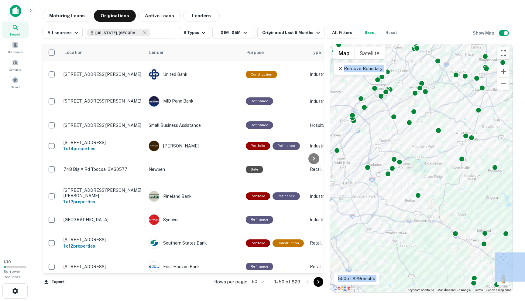
drag, startPoint x: 438, startPoint y: 189, endPoint x: 513, endPoint y: 227, distance: 83.8
click at [456, 190] on div "To activate drag with keyboard, press Alt + Enter. Once in keyboard drag state,…" at bounding box center [421, 168] width 182 height 248
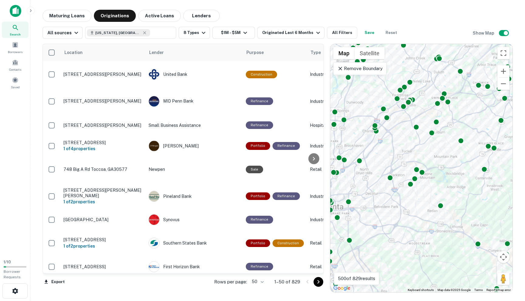
drag, startPoint x: 447, startPoint y: 186, endPoint x: 492, endPoint y: 208, distance: 50.4
click at [491, 208] on div "To activate drag with keyboard, press Alt + Enter. Once in keyboard drag state,…" at bounding box center [421, 168] width 182 height 248
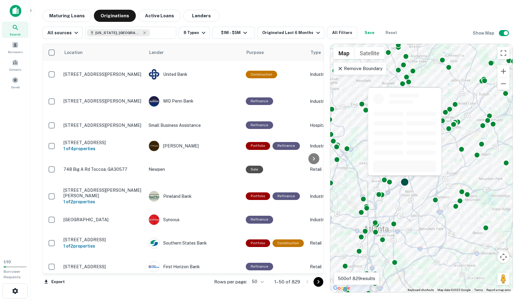
click at [406, 181] on div at bounding box center [404, 182] width 9 height 9
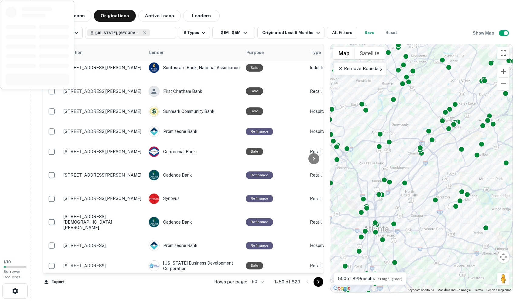
scroll to position [899, 0]
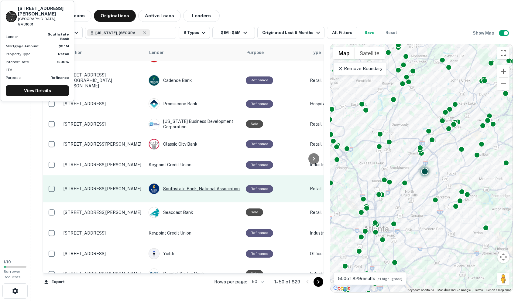
click at [171, 183] on div "Southstate Bank, National Association" at bounding box center [194, 188] width 91 height 11
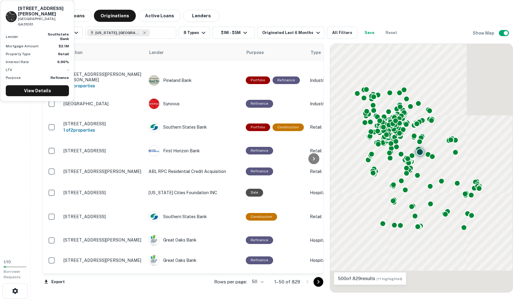
scroll to position [899, 0]
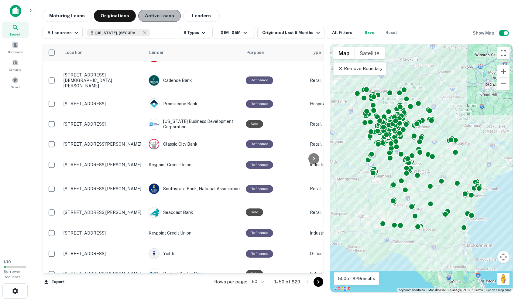
click at [140, 14] on button "Active Loans" at bounding box center [159, 16] width 43 height 12
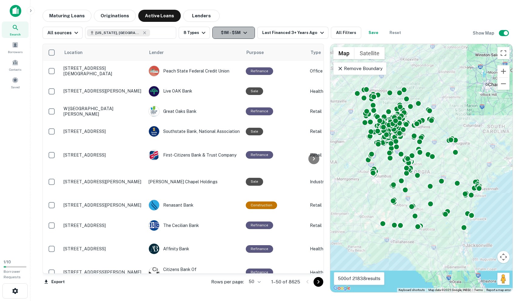
click at [222, 31] on button "$1M - $5M" at bounding box center [233, 33] width 43 height 12
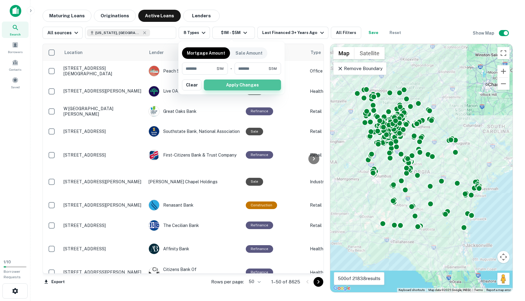
click at [231, 84] on button "Apply Changes" at bounding box center [242, 85] width 77 height 11
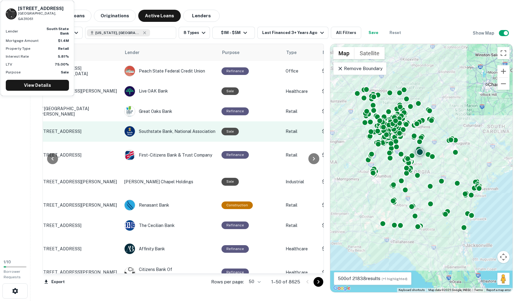
scroll to position [0, 181]
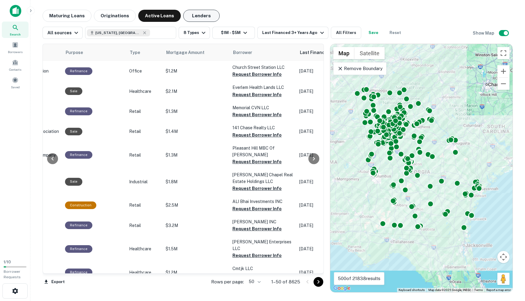
click at [192, 19] on button "Lenders" at bounding box center [201, 16] width 36 height 12
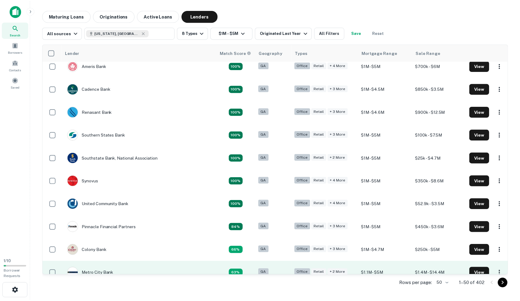
scroll to position [101, 0]
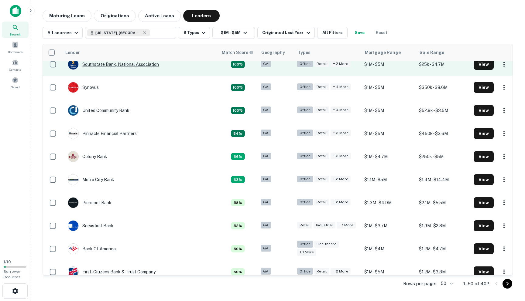
click at [141, 66] on div "Southstate Bank, National Association" at bounding box center [113, 64] width 91 height 11
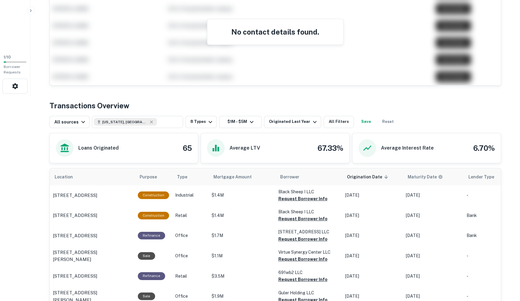
scroll to position [221, 0]
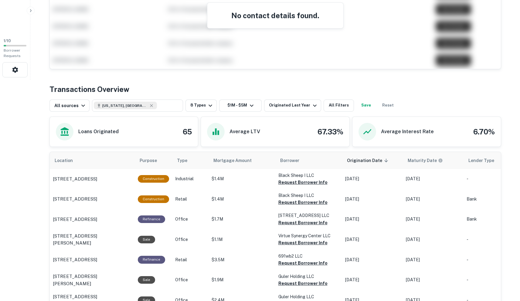
click at [239, 139] on div "Average LTV" at bounding box center [233, 132] width 53 height 18
drag, startPoint x: 183, startPoint y: 140, endPoint x: 204, endPoint y: 138, distance: 21.9
click at [183, 140] on div "Loans Originated 65" at bounding box center [124, 132] width 136 height 18
click at [419, 127] on div "Average Interest Rate" at bounding box center [396, 132] width 75 height 18
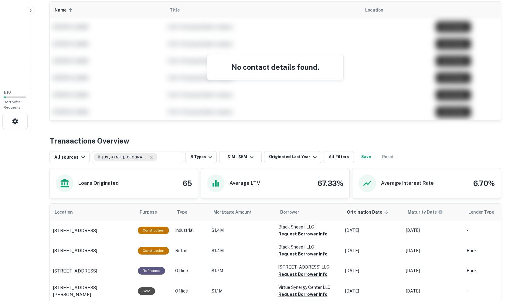
scroll to position [145, 0]
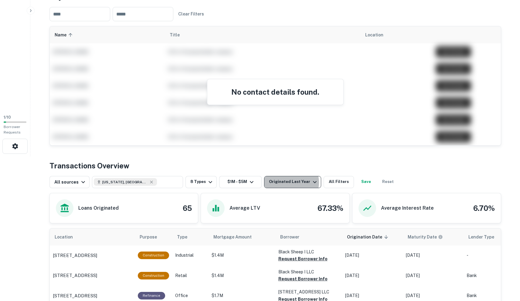
click at [289, 183] on div "Originated Last Year" at bounding box center [294, 182] width 50 height 7
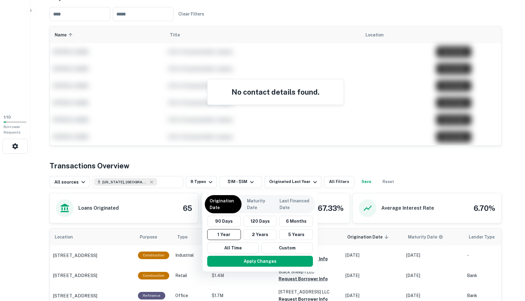
click at [335, 149] on div at bounding box center [262, 150] width 525 height 301
